Goal: Ask a question

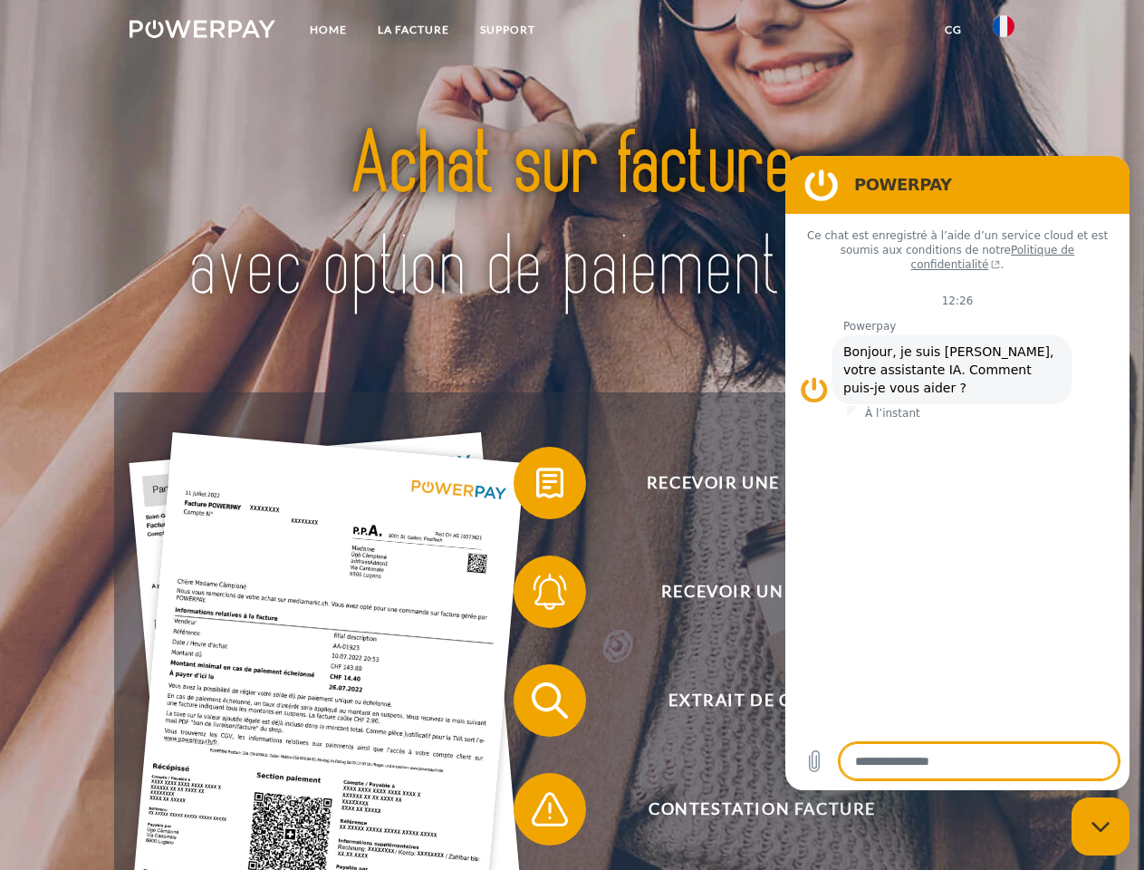
click at [202, 32] on img at bounding box center [203, 29] width 146 height 18
click at [1004, 32] on img at bounding box center [1004, 26] width 22 height 22
click at [953, 30] on link "CG" at bounding box center [953, 30] width 48 height 33
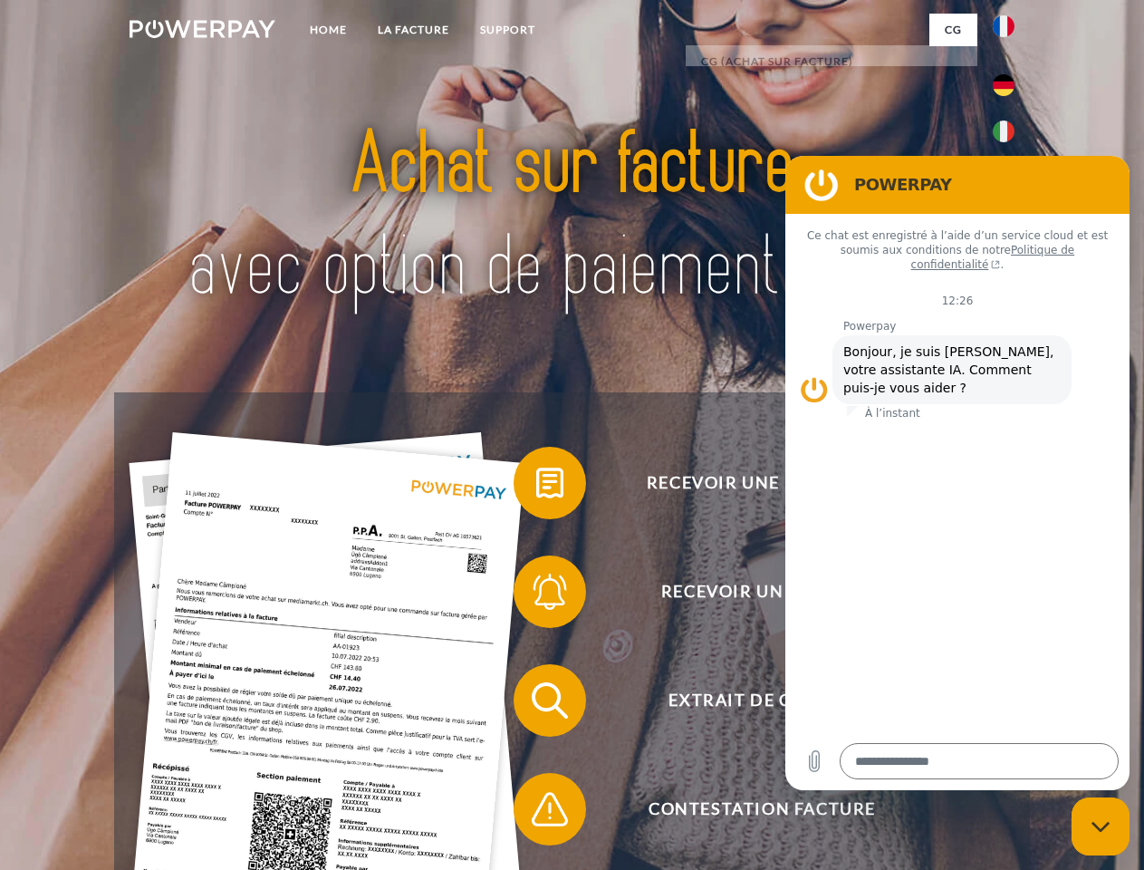
click at [536, 486] on span at bounding box center [522, 483] width 91 height 91
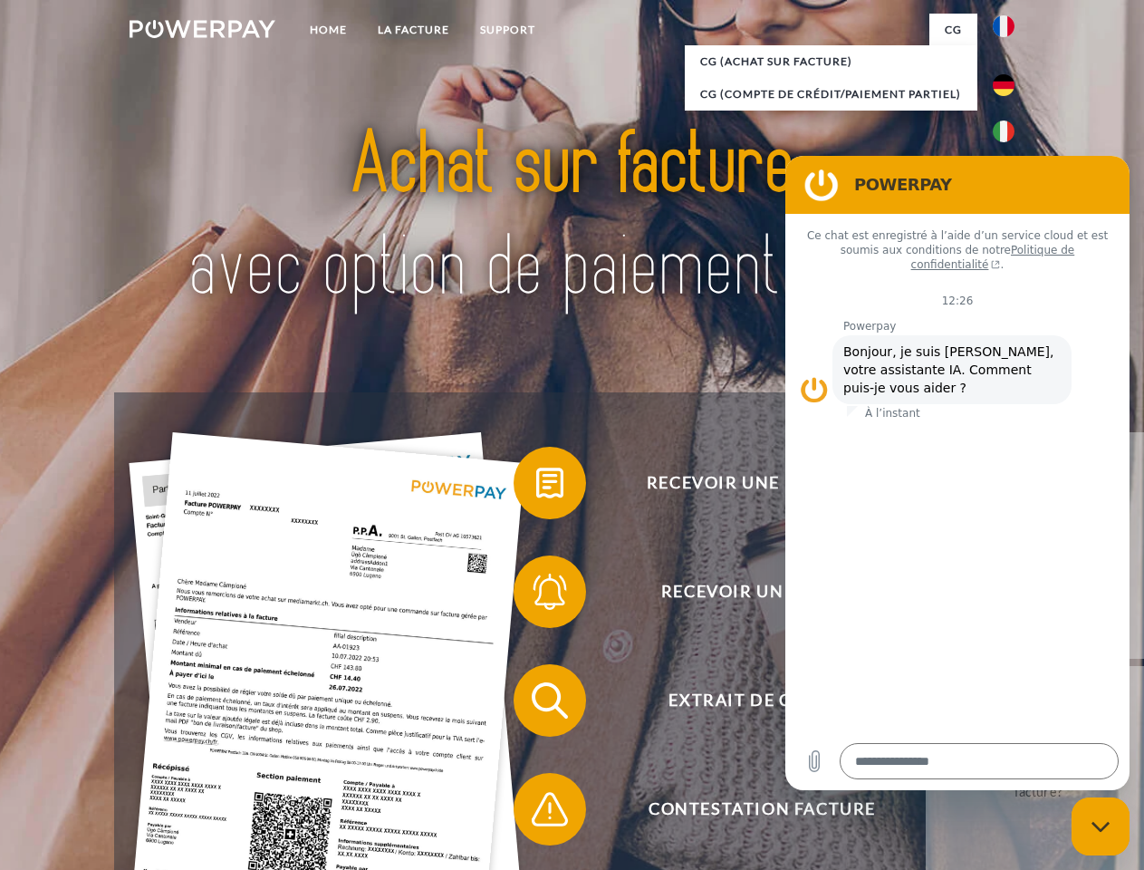
click at [536, 595] on div "Recevoir une facture ? Recevoir un rappel? Extrait de compte retour" at bounding box center [571, 754] width 915 height 725
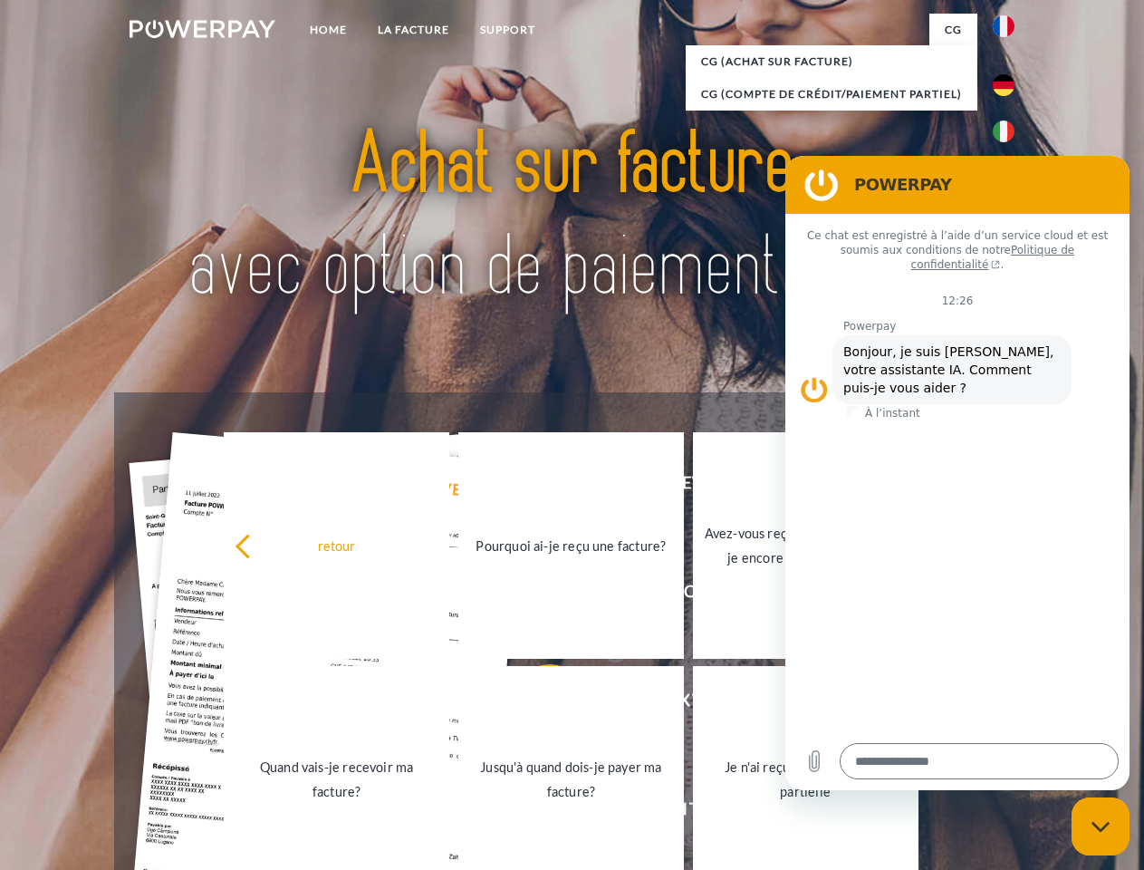
click at [536, 704] on link "Jusqu'à quand dois-je payer ma facture?" at bounding box center [571, 779] width 226 height 226
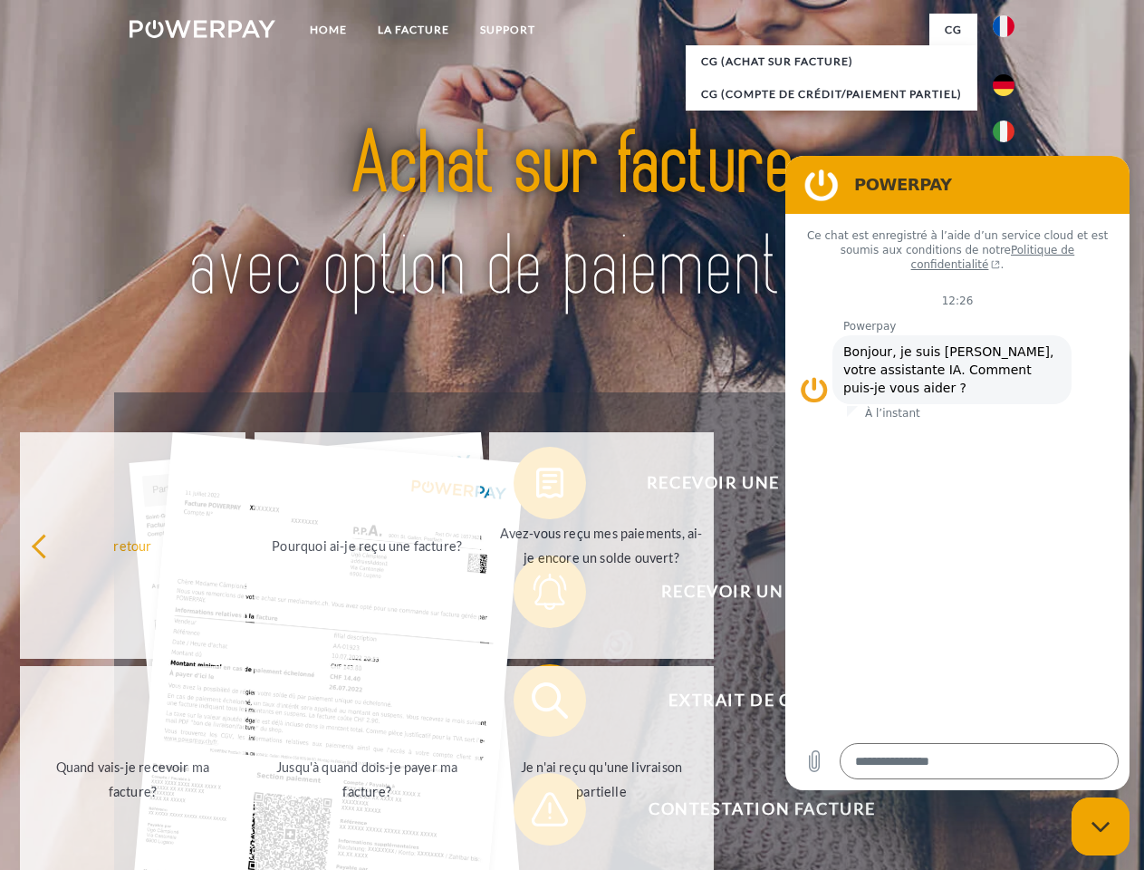
click at [536, 813] on span at bounding box center [522, 809] width 91 height 91
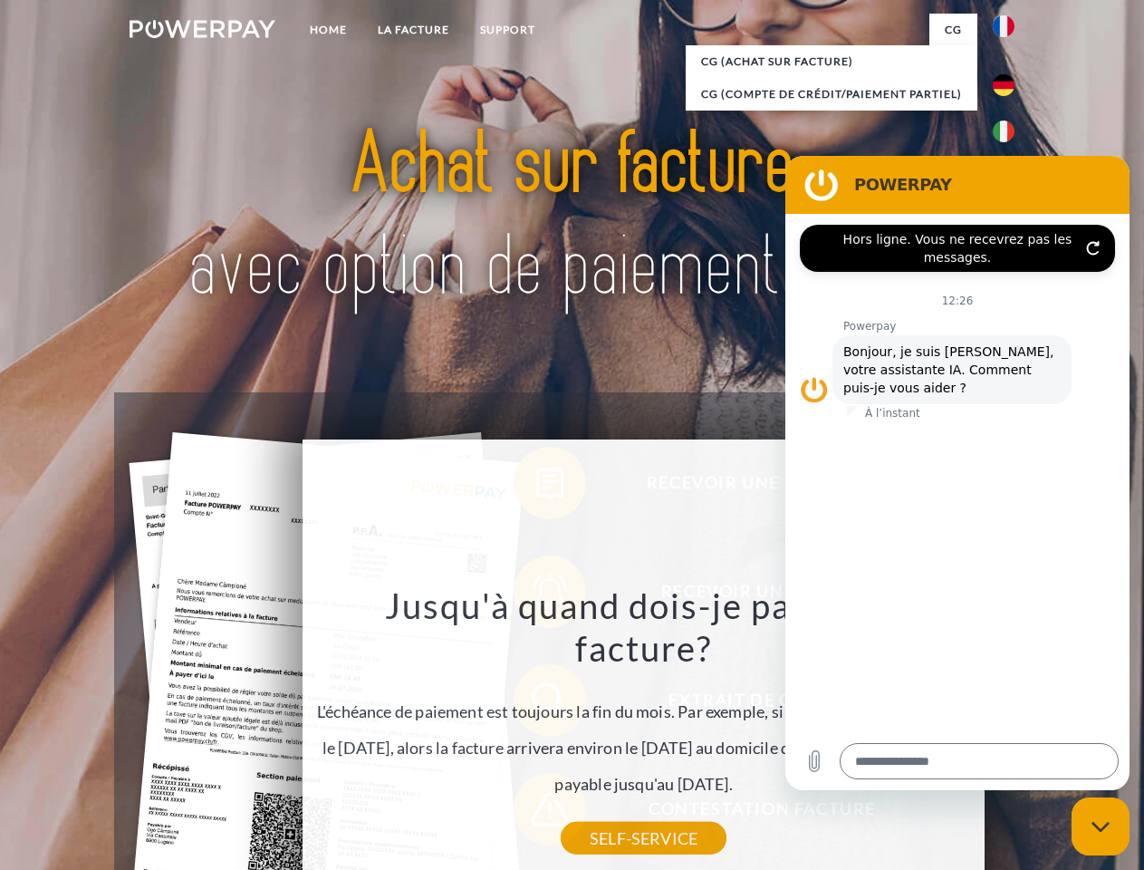
click at [1101, 826] on icon "Fermer la fenêtre de messagerie" at bounding box center [1100, 827] width 19 height 12
type textarea "*"
